Goal: Task Accomplishment & Management: Use online tool/utility

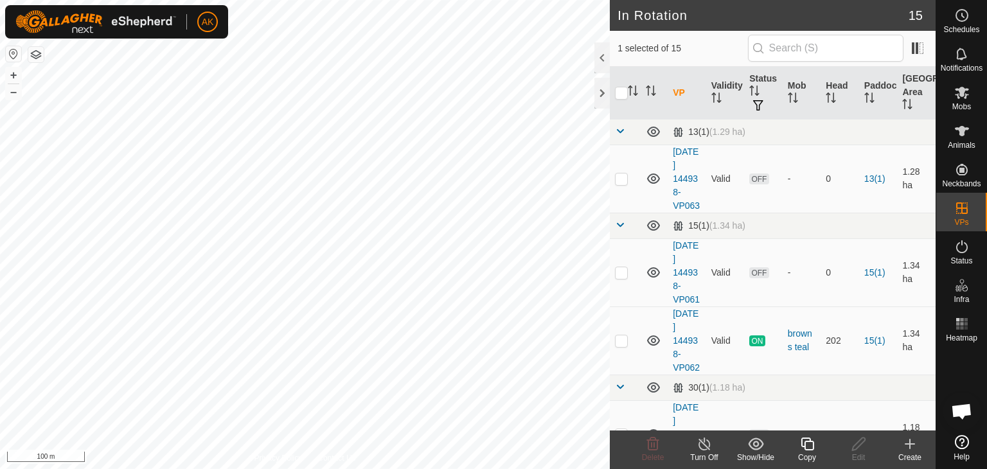
checkbox input "true"
checkbox input "false"
click at [660, 448] on icon at bounding box center [652, 443] width 15 height 15
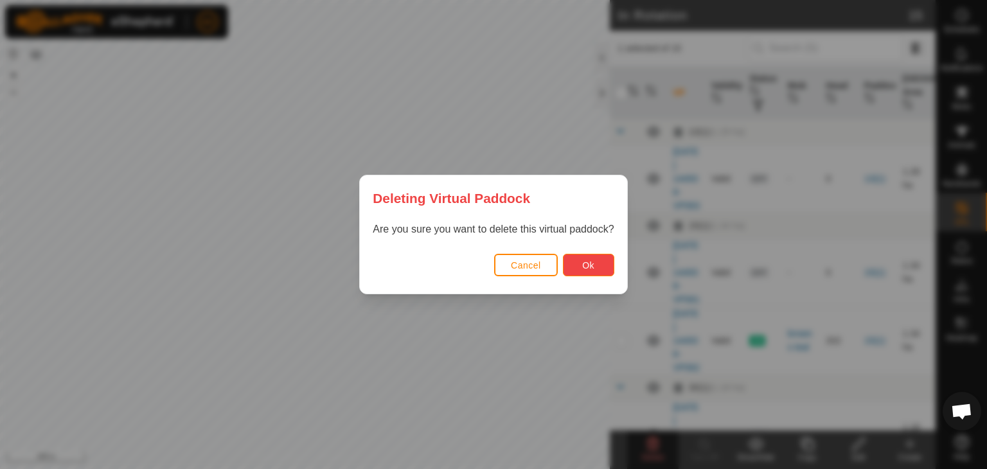
click at [586, 274] on button "Ok" at bounding box center [588, 265] width 51 height 22
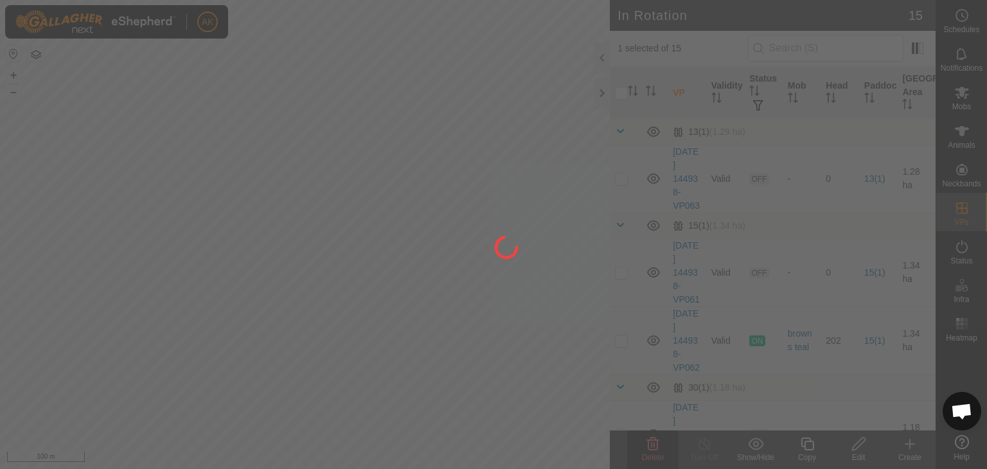
checkbox input "false"
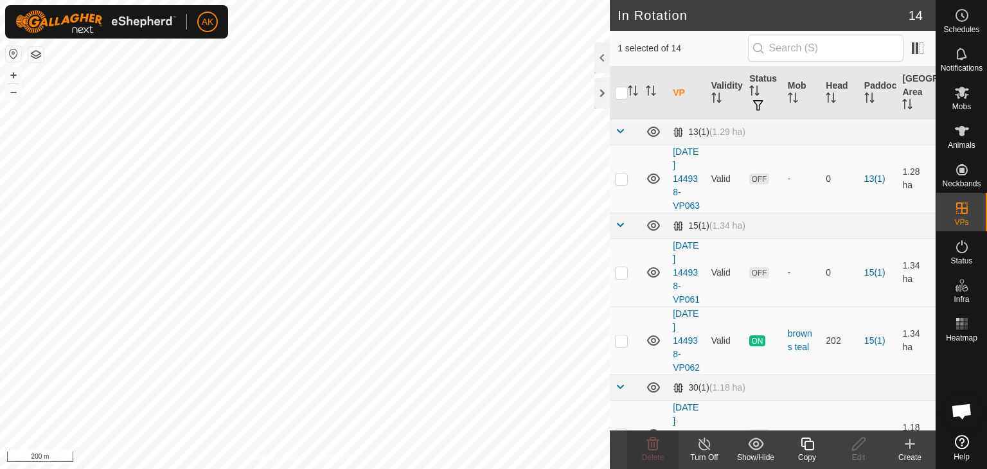
checkbox input "false"
checkbox input "true"
click at [658, 438] on icon at bounding box center [652, 443] width 15 height 15
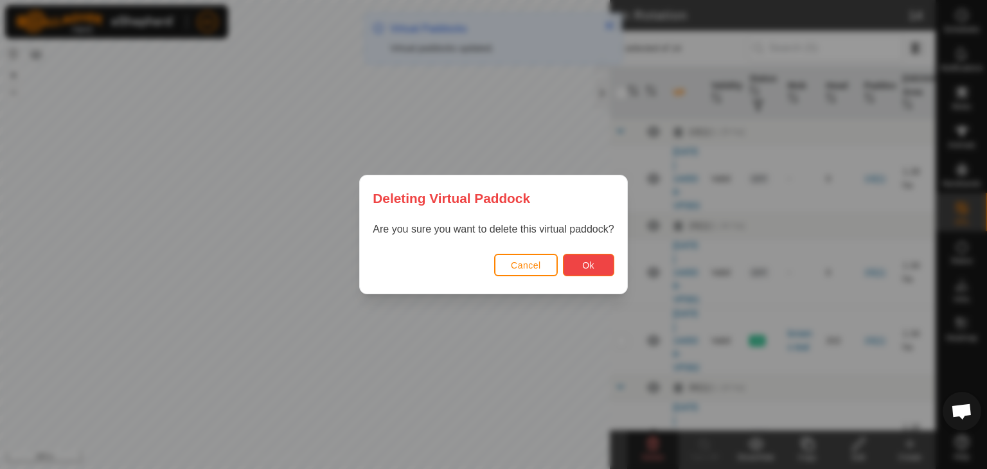
click at [579, 267] on button "Ok" at bounding box center [588, 265] width 51 height 22
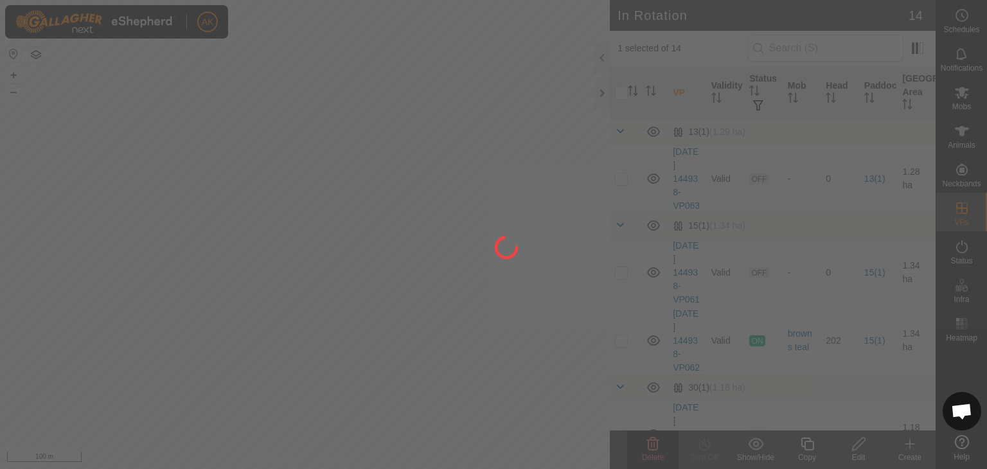
checkbox input "false"
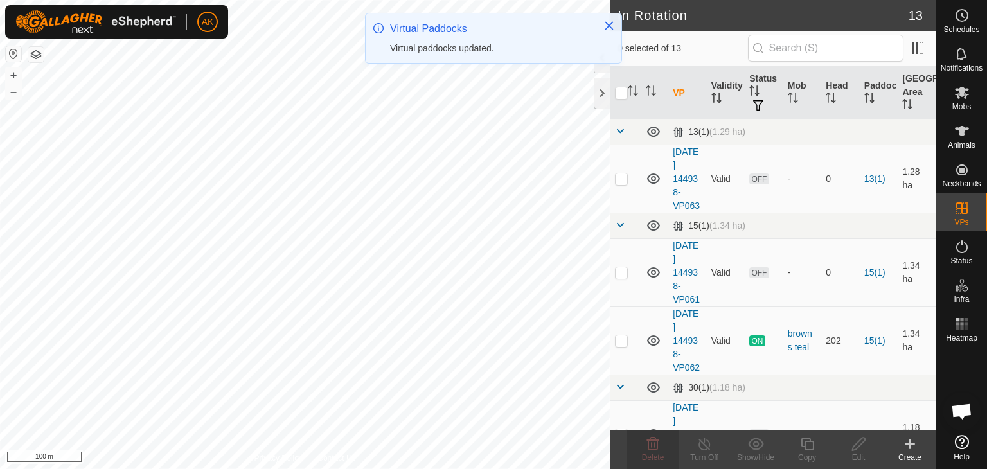
checkbox input "true"
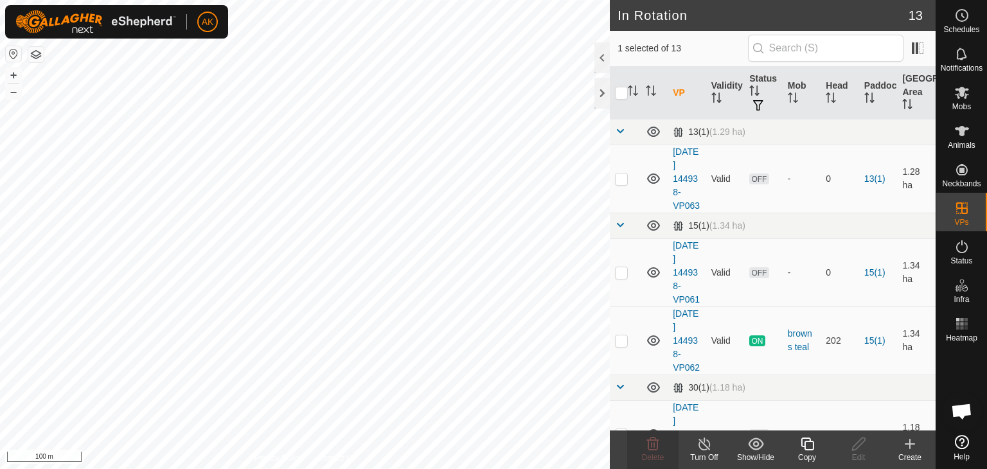
click at [803, 448] on icon at bounding box center [807, 443] width 16 height 15
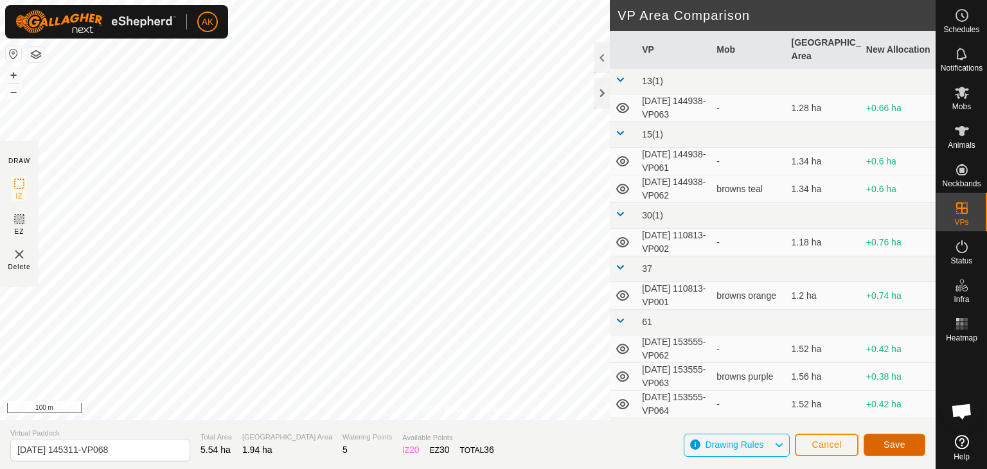
click at [896, 446] on span "Save" at bounding box center [894, 444] width 22 height 10
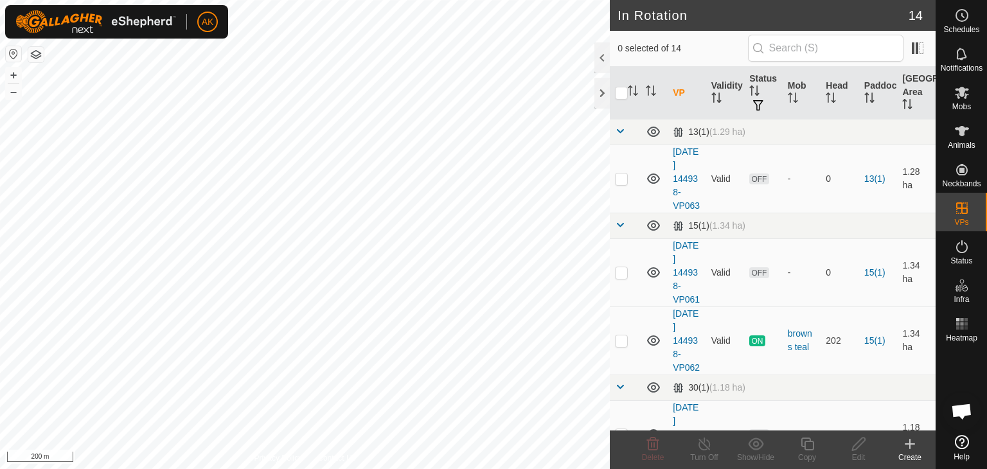
checkbox input "true"
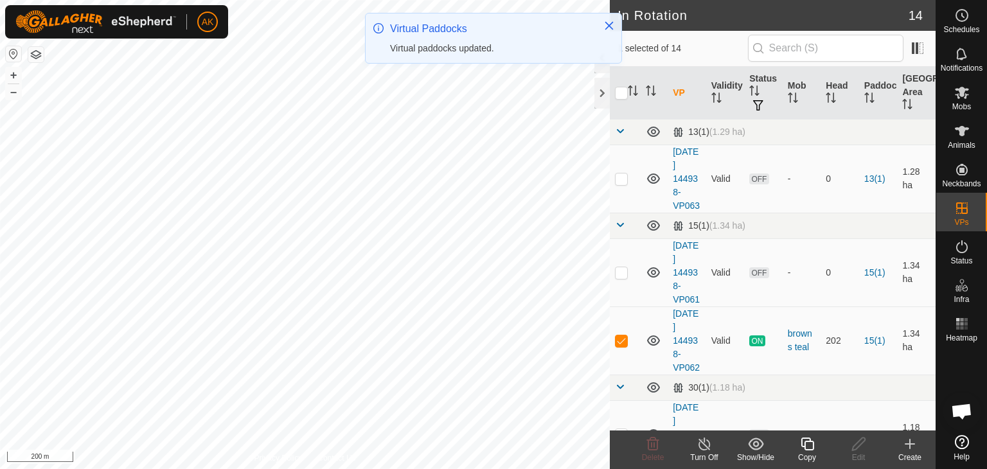
checkbox input "true"
checkbox input "false"
click at [653, 441] on icon at bounding box center [652, 443] width 15 height 15
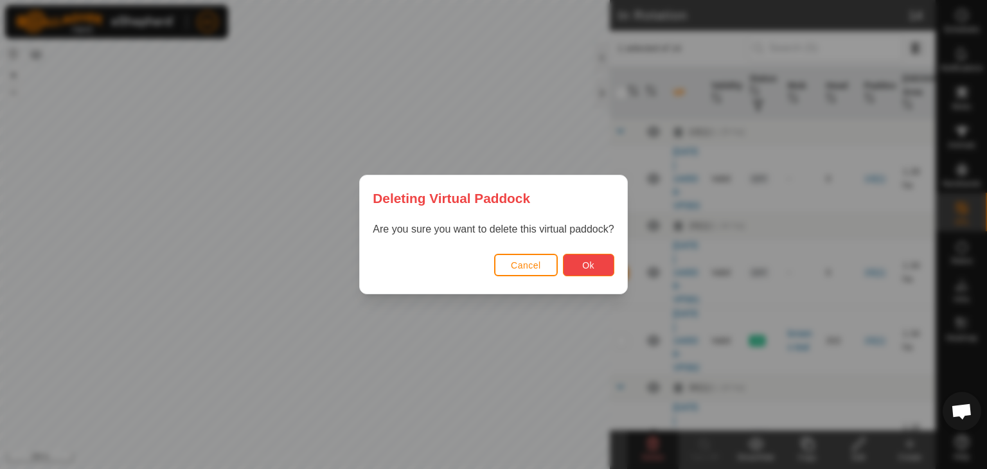
click at [583, 263] on span "Ok" at bounding box center [588, 265] width 12 height 10
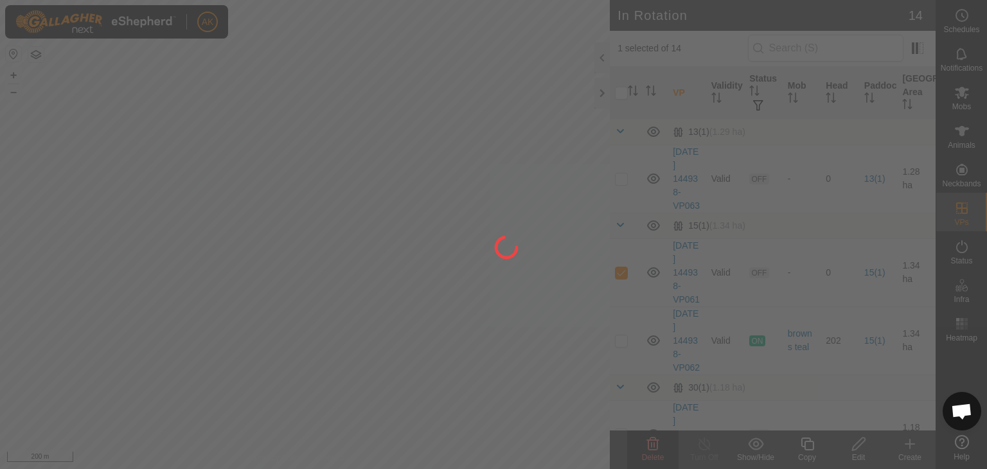
checkbox input "false"
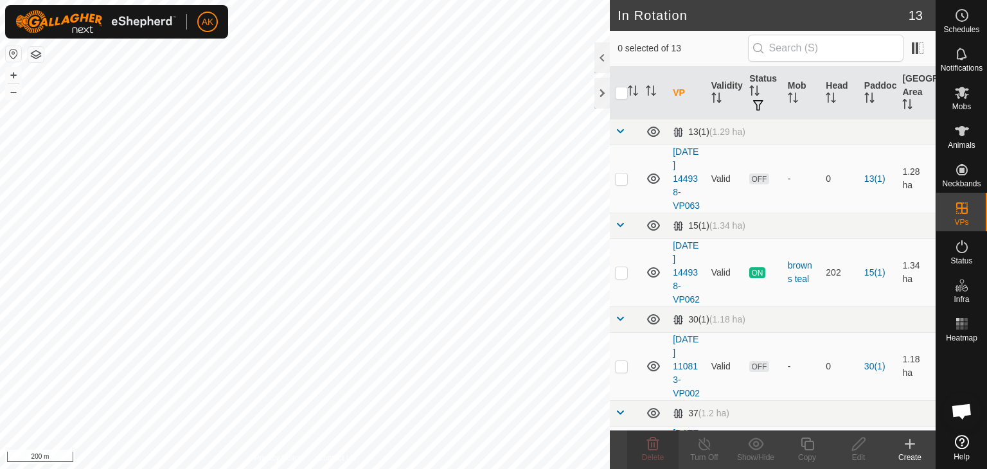
click at [423, 383] on div "AK Schedules Notifications Mobs Animals Neckbands VPs Status Infra Heatmap Help…" at bounding box center [493, 234] width 987 height 469
checkbox input "false"
click at [650, 441] on icon at bounding box center [652, 443] width 15 height 15
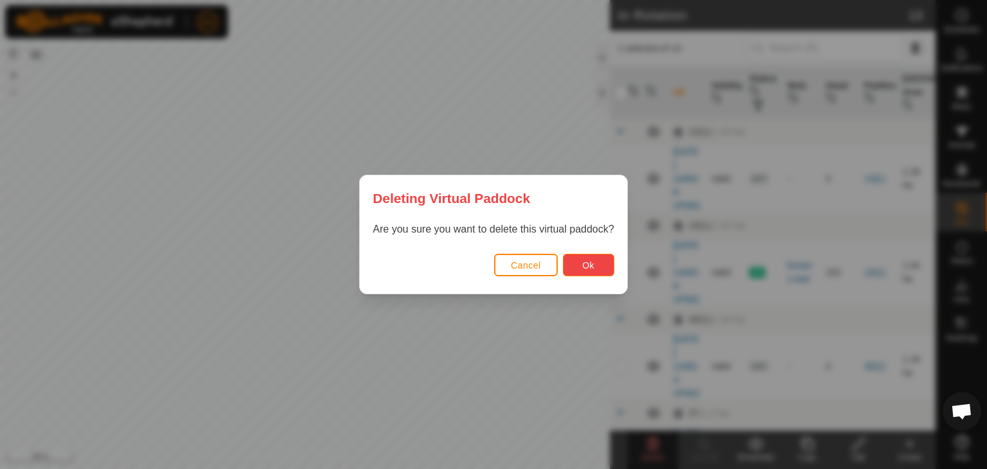
click at [584, 265] on span "Ok" at bounding box center [588, 265] width 12 height 10
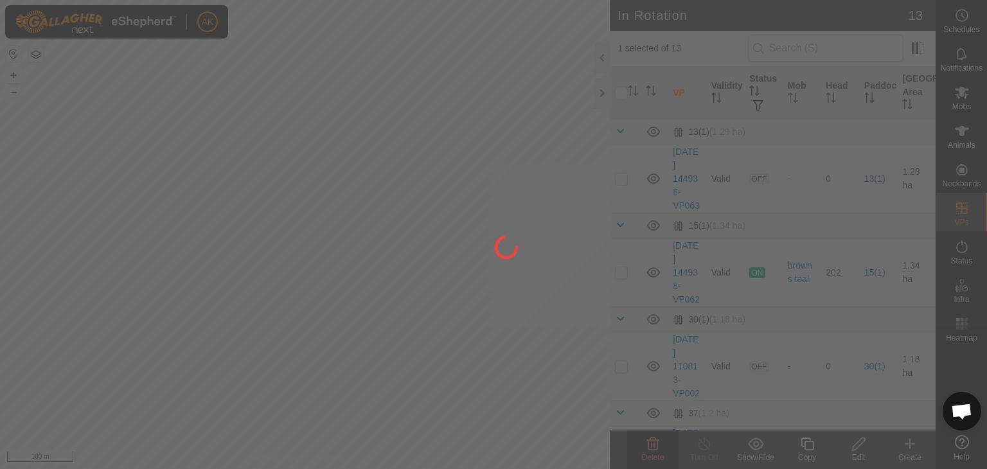
checkbox input "false"
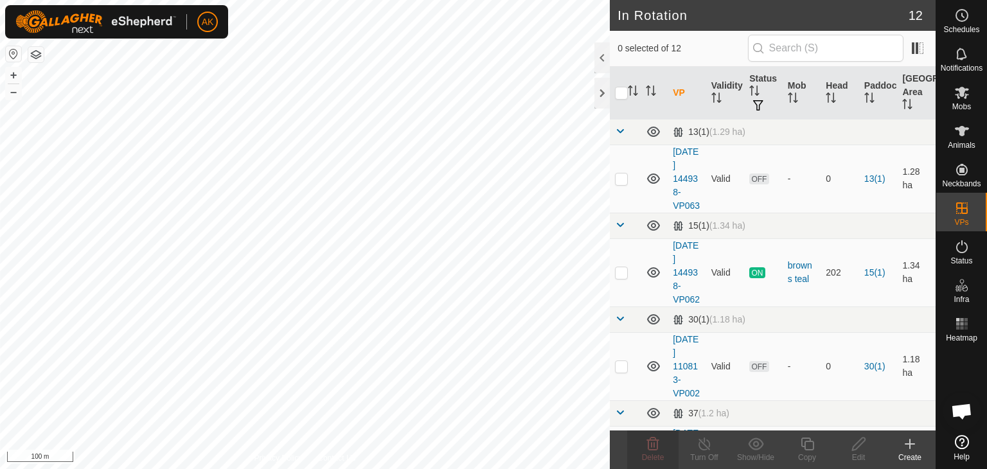
checkbox input "true"
checkbox input "false"
checkbox input "true"
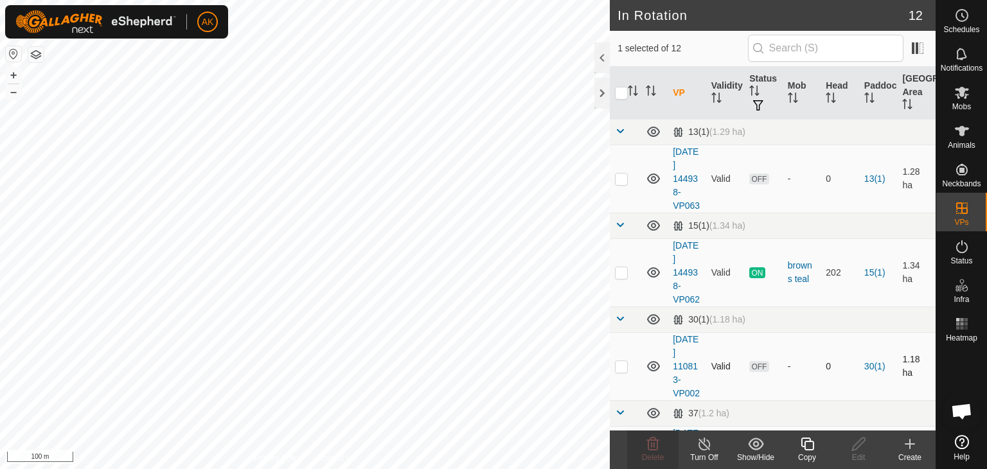
checkbox input "true"
checkbox input "false"
click at [657, 441] on icon at bounding box center [653, 443] width 12 height 13
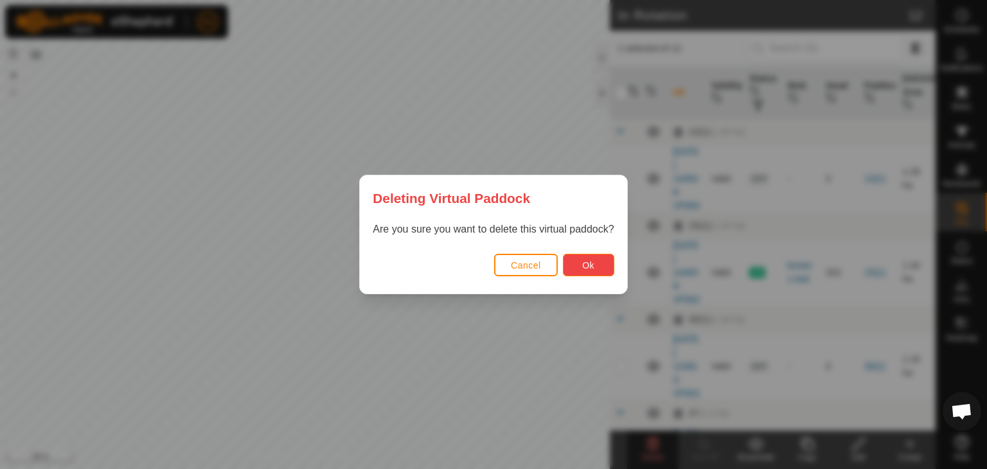
click at [595, 259] on button "Ok" at bounding box center [588, 265] width 51 height 22
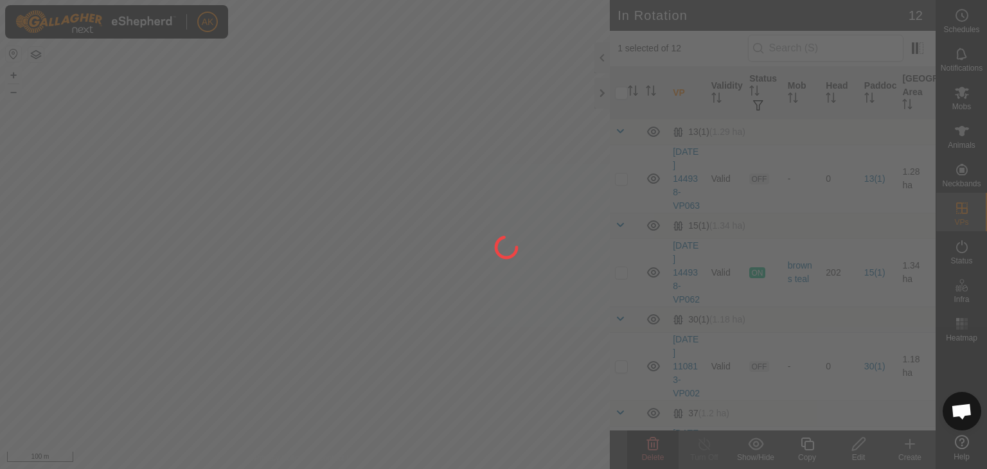
checkbox input "false"
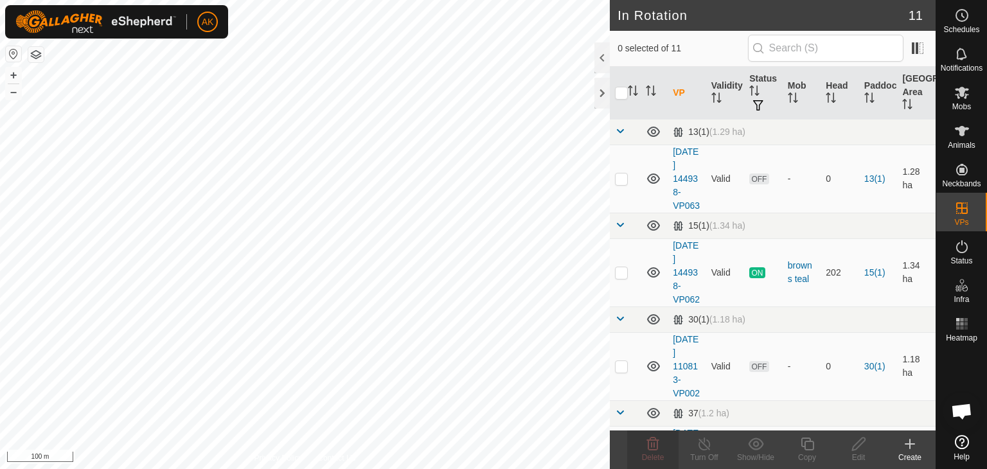
checkbox input "true"
click at [803, 445] on icon at bounding box center [806, 443] width 13 height 13
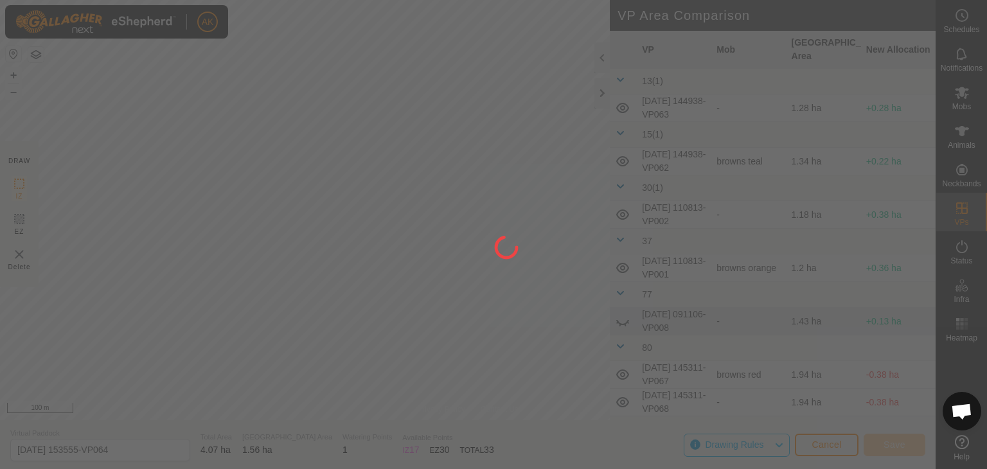
click at [448, 170] on div "AK Schedules Notifications Mobs Animals Neckbands VPs Status Infra Heatmap Help…" at bounding box center [493, 234] width 987 height 469
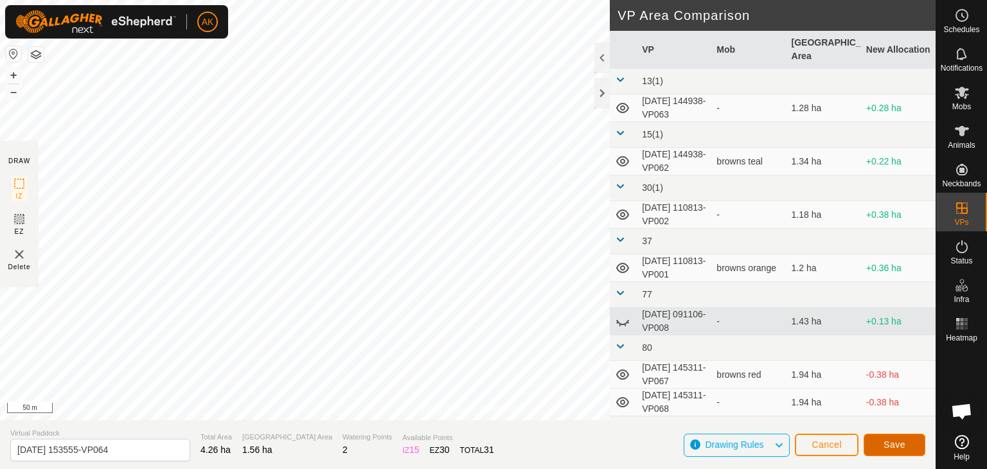
click at [903, 447] on span "Save" at bounding box center [894, 444] width 22 height 10
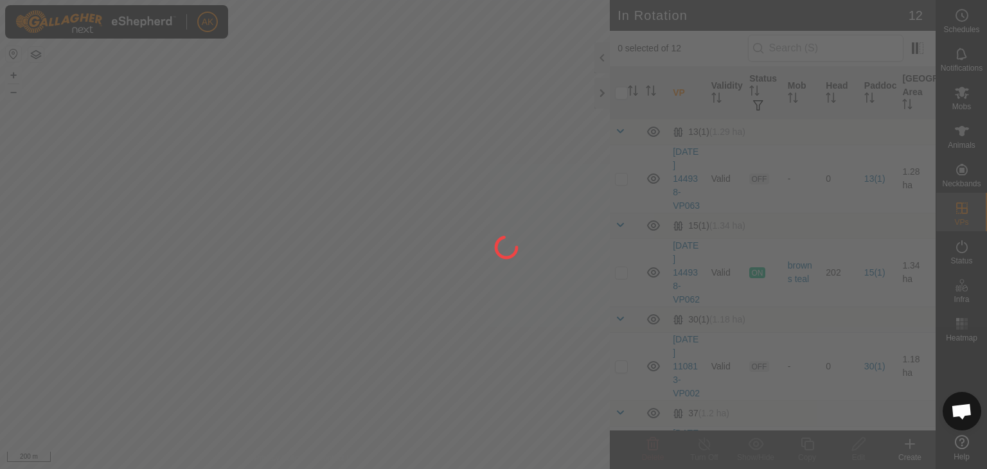
drag, startPoint x: 362, startPoint y: 328, endPoint x: 362, endPoint y: 294, distance: 33.4
click at [362, 303] on div at bounding box center [493, 234] width 987 height 469
